Goal: Understand process/instructions: Learn how to perform a task or action

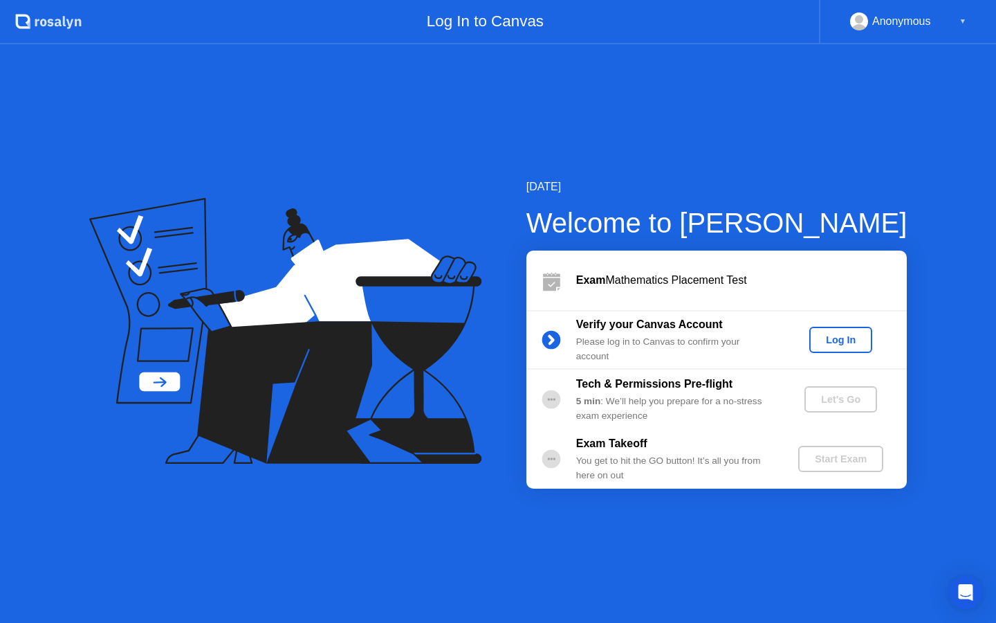
click at [841, 349] on button "Log In" at bounding box center [841, 340] width 63 height 26
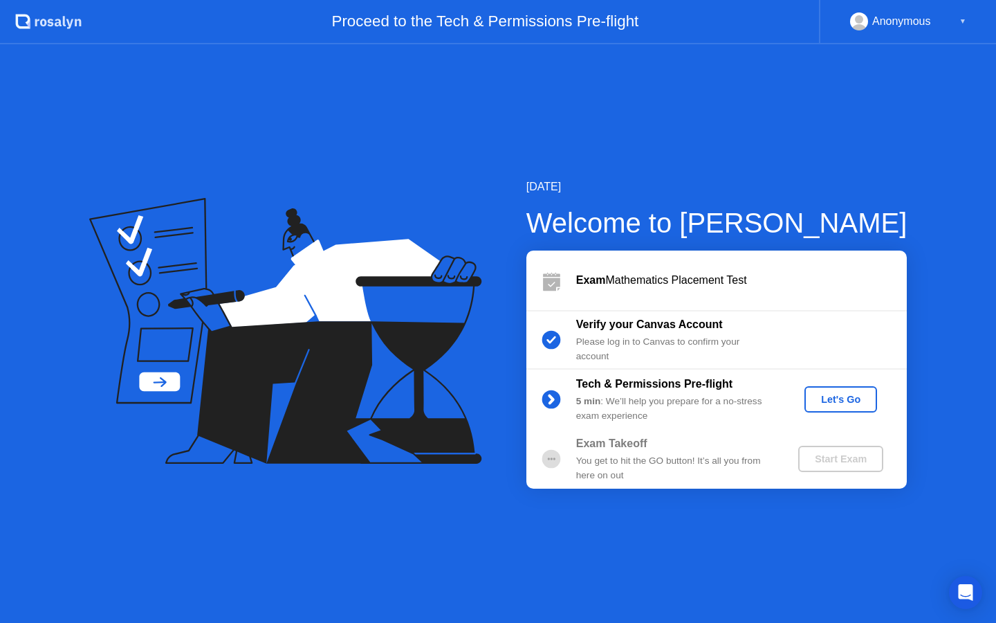
click at [837, 400] on div "Let's Go" at bounding box center [841, 399] width 62 height 11
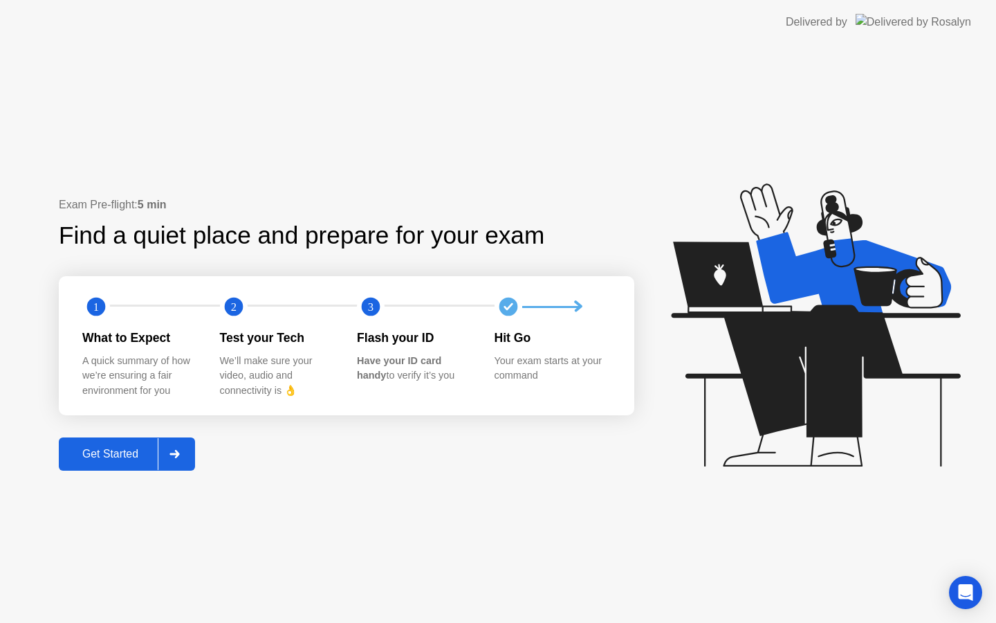
click at [111, 459] on div "Get Started" at bounding box center [110, 454] width 95 height 12
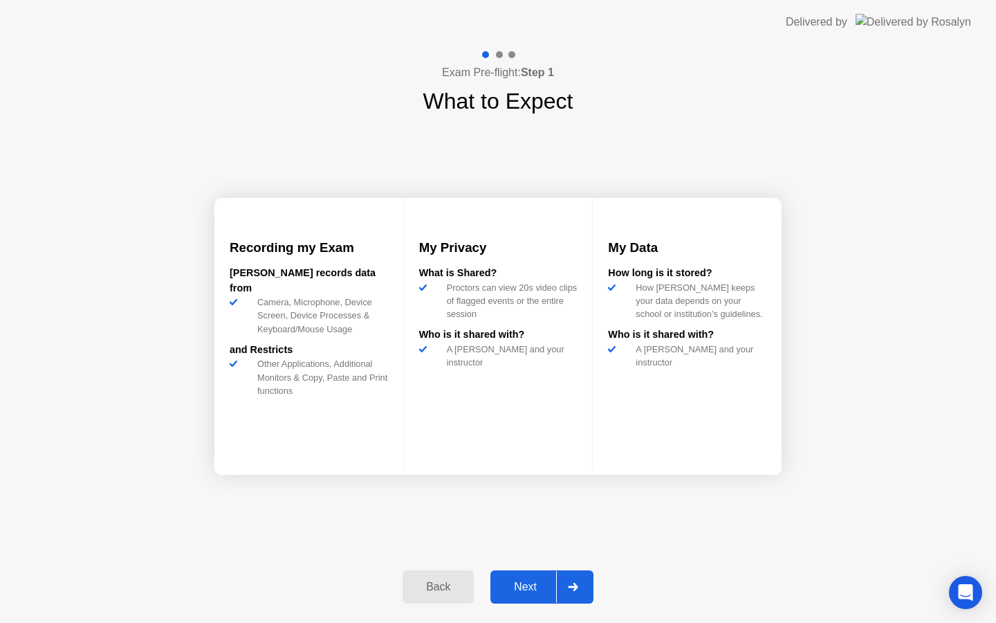
click at [515, 588] on div "Next" at bounding box center [526, 586] width 62 height 12
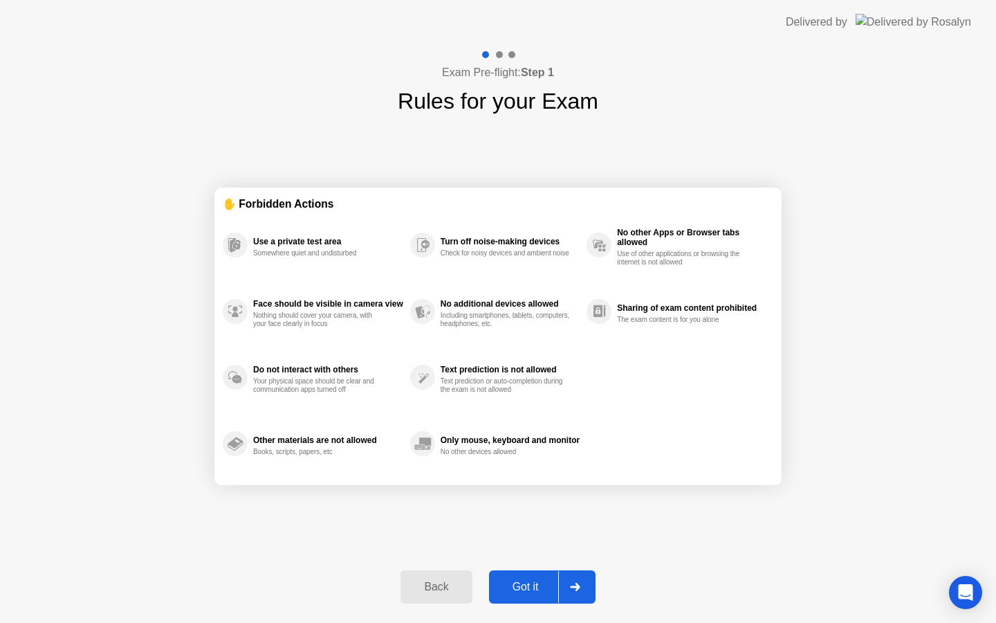
click at [506, 596] on button "Got it" at bounding box center [542, 586] width 107 height 33
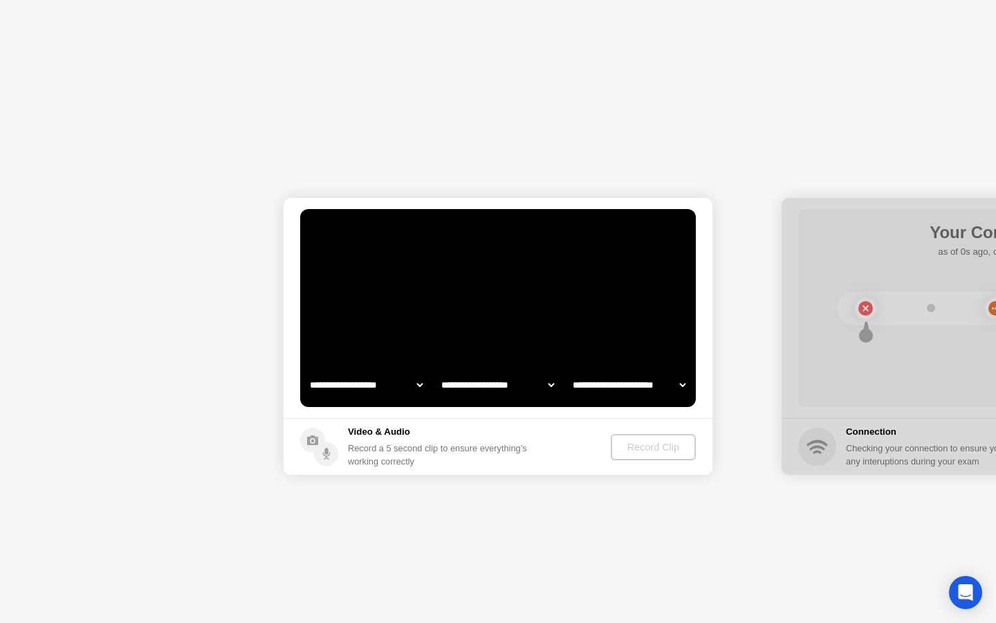
select select "**********"
select select "*******"
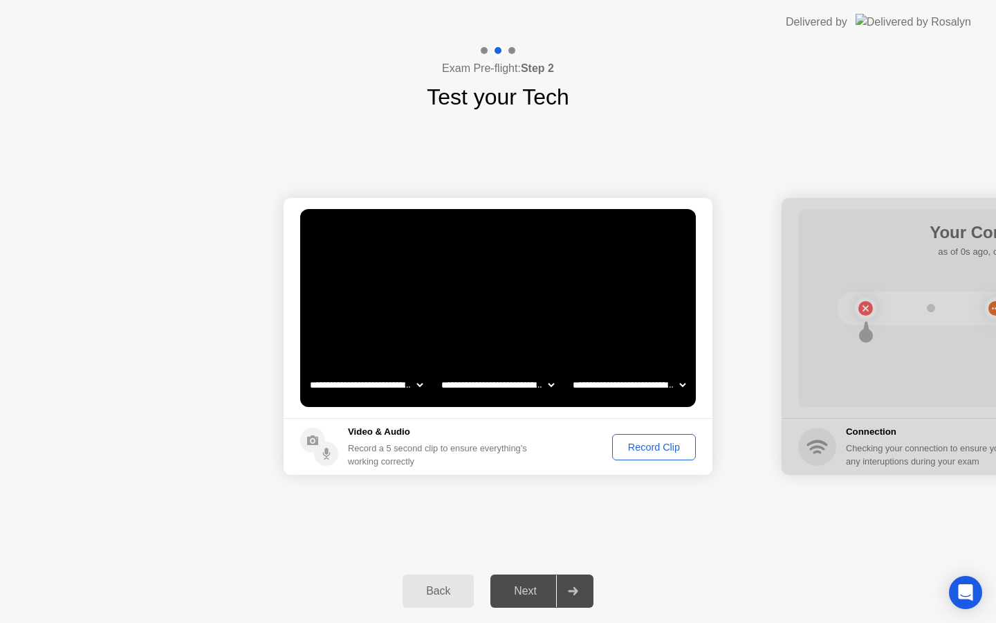
click at [550, 383] on select "**********" at bounding box center [498, 385] width 118 height 28
click at [628, 455] on button "Record Clip" at bounding box center [654, 447] width 84 height 26
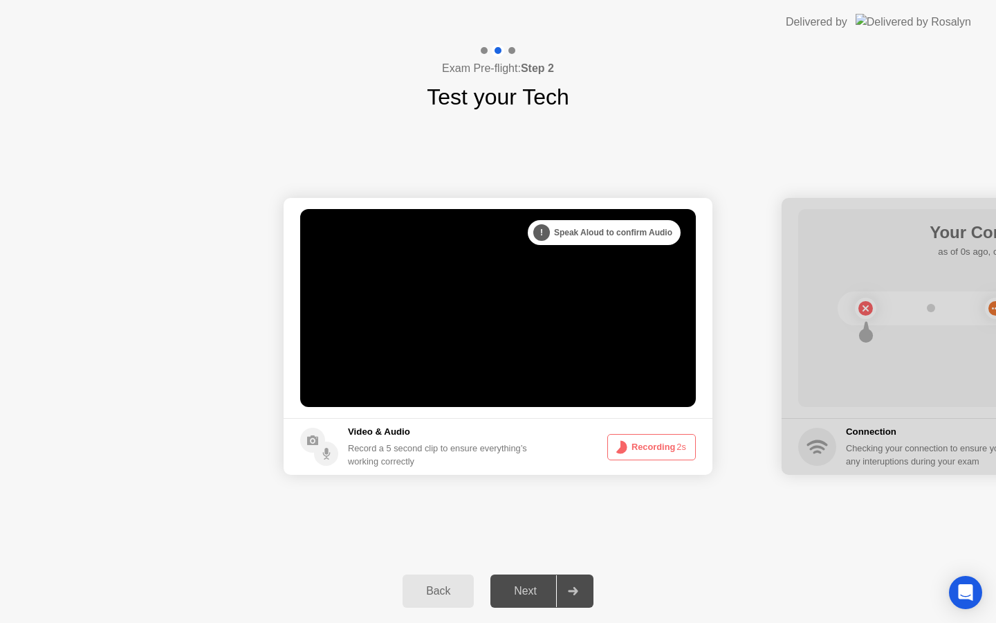
click at [652, 450] on button "Recording 2s" at bounding box center [651, 447] width 89 height 26
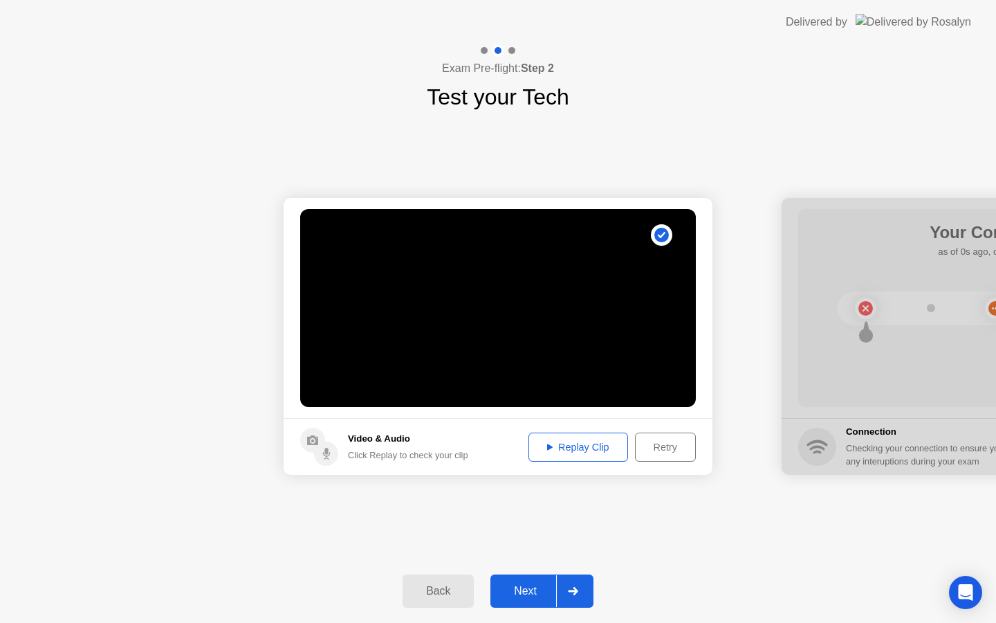
click at [663, 448] on div "Retry" at bounding box center [665, 446] width 51 height 11
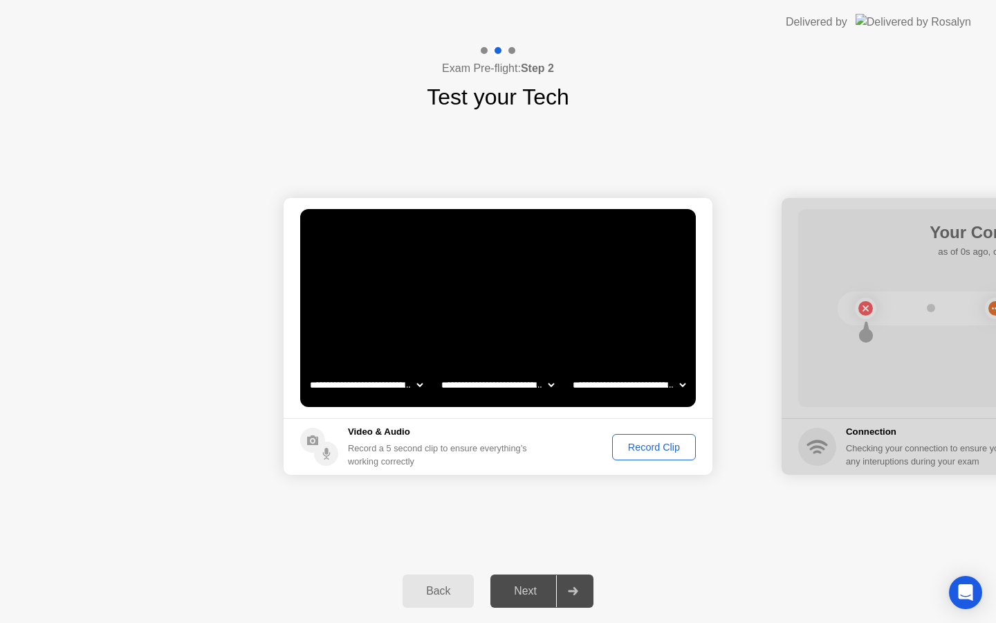
click at [666, 455] on button "Record Clip" at bounding box center [654, 447] width 84 height 26
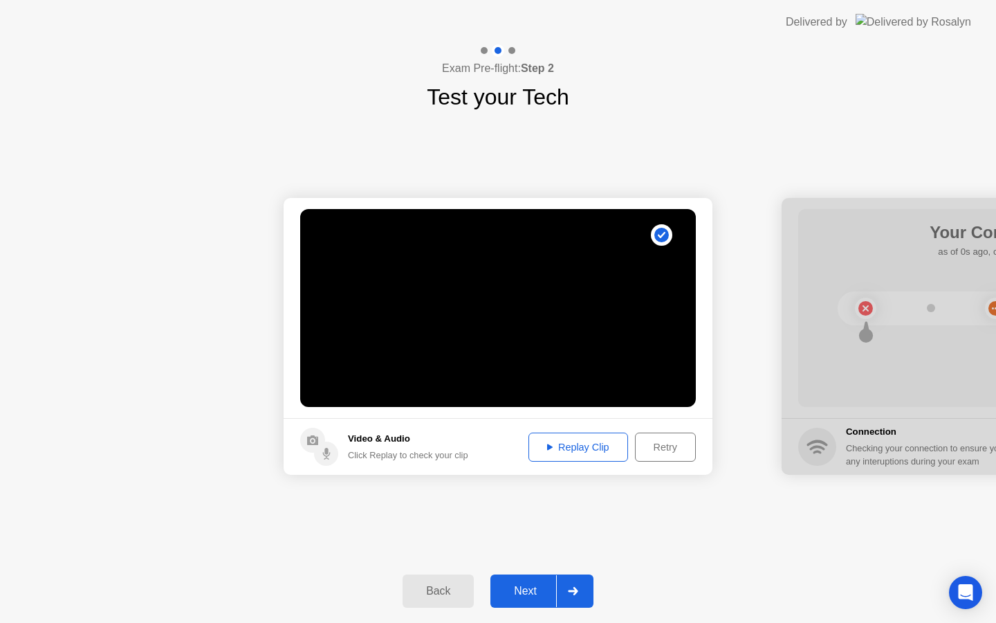
click at [566, 448] on div "Replay Clip" at bounding box center [578, 446] width 90 height 11
click at [517, 603] on button "Next" at bounding box center [542, 590] width 103 height 33
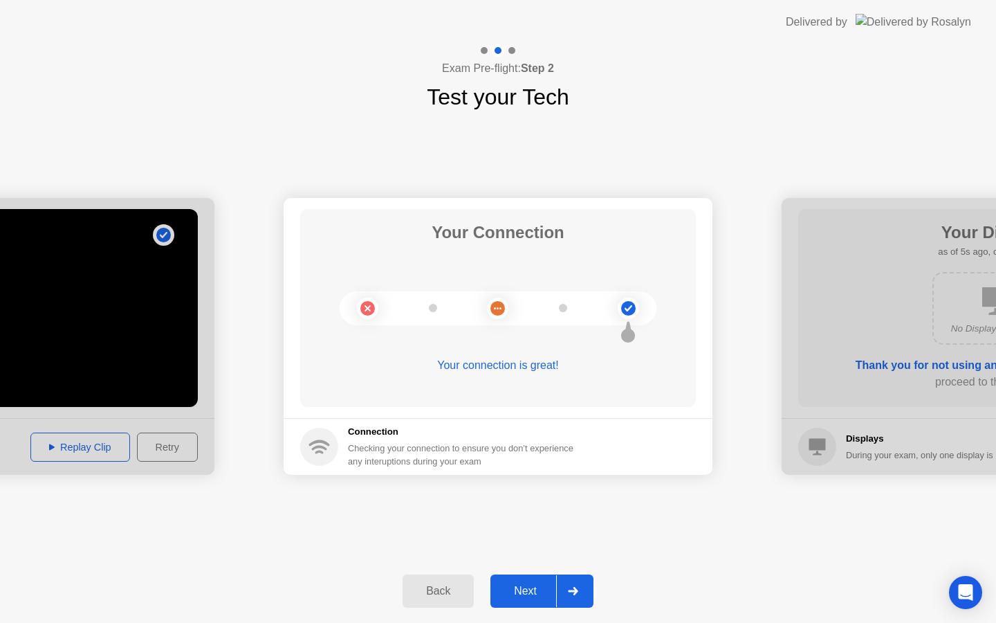
click at [517, 603] on button "Next" at bounding box center [542, 590] width 103 height 33
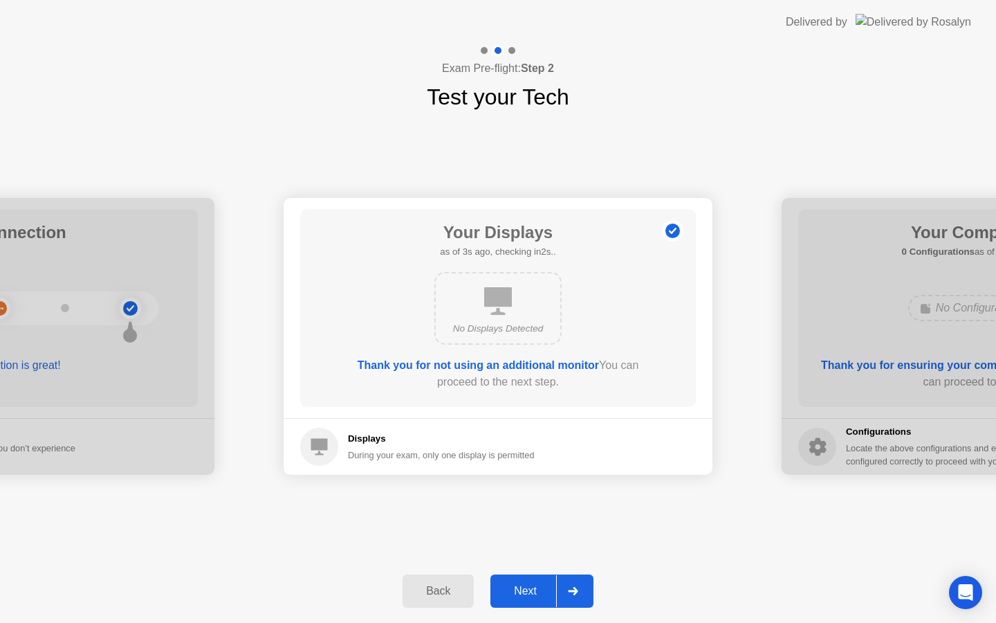
click at [517, 603] on button "Next" at bounding box center [542, 590] width 103 height 33
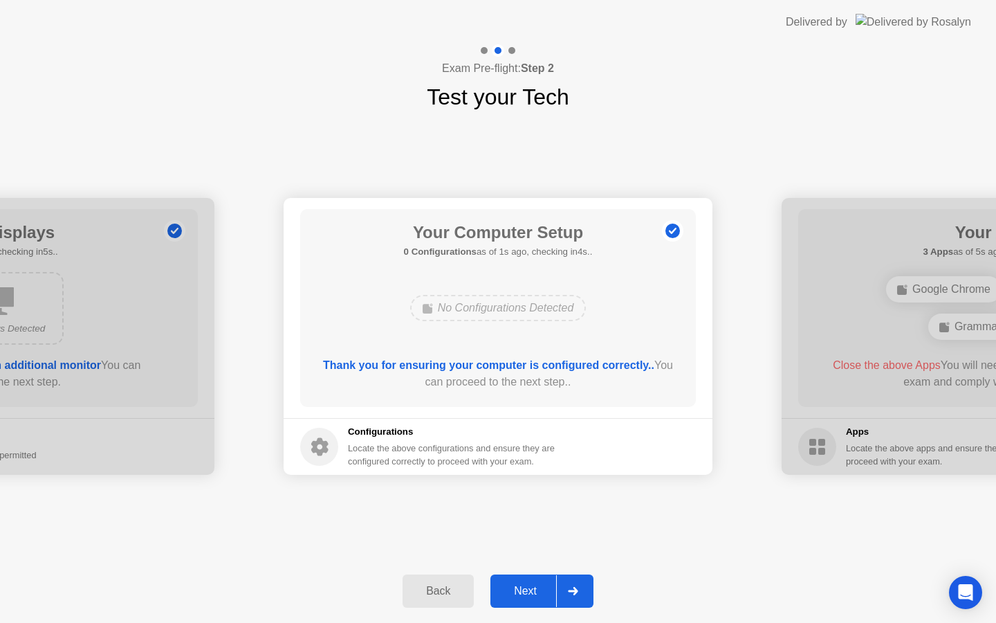
click at [517, 603] on button "Next" at bounding box center [542, 590] width 103 height 33
